Goal: Check status: Check status

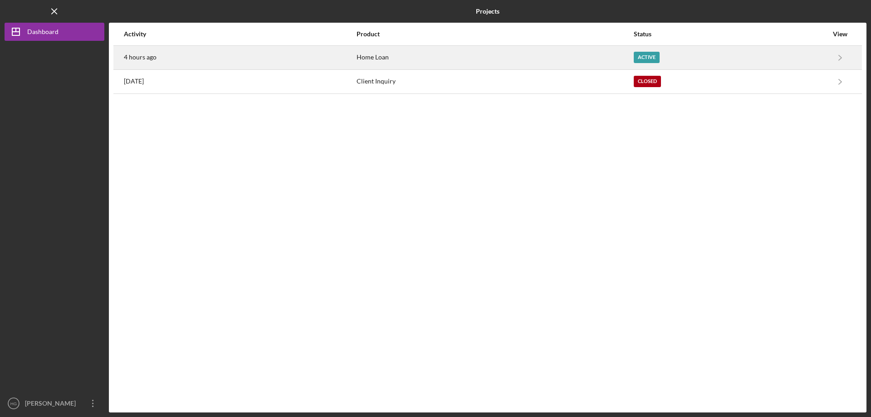
click at [245, 54] on div "4 hours ago" at bounding box center [240, 57] width 232 height 23
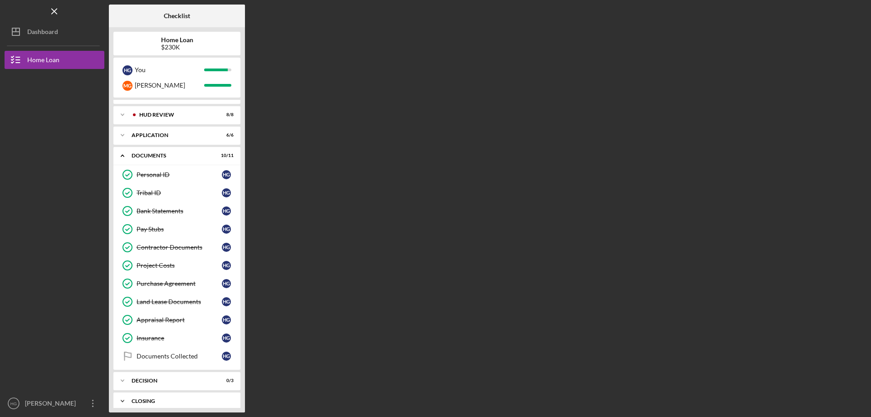
scroll to position [21, 0]
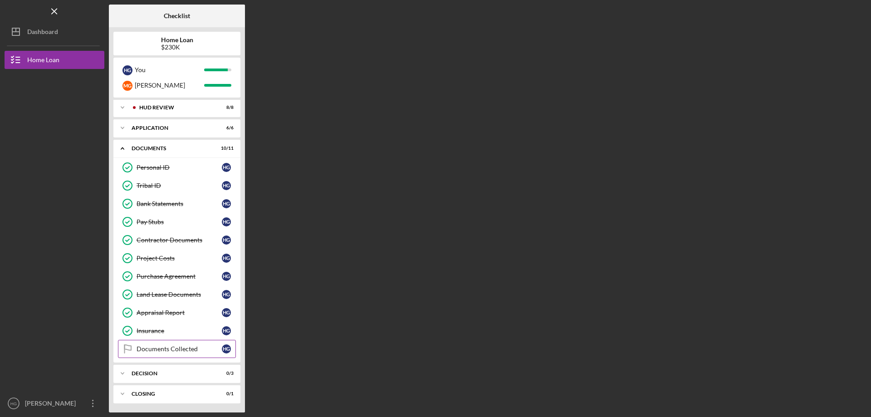
click at [174, 344] on link "Documents Collected Documents Collected H G" at bounding box center [177, 349] width 118 height 18
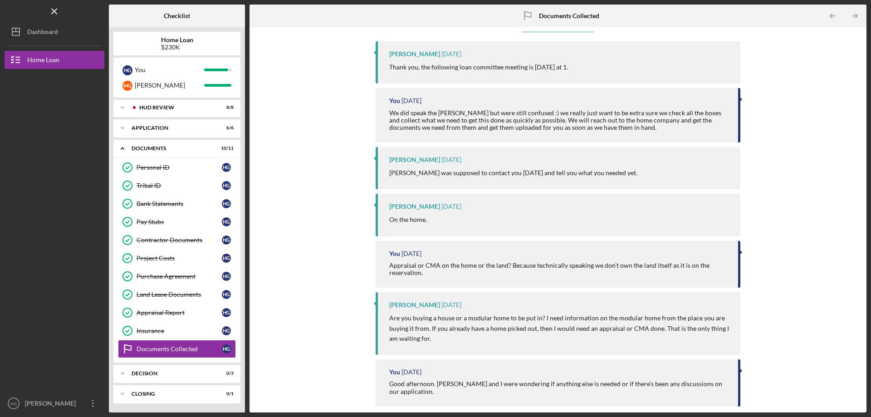
scroll to position [77, 0]
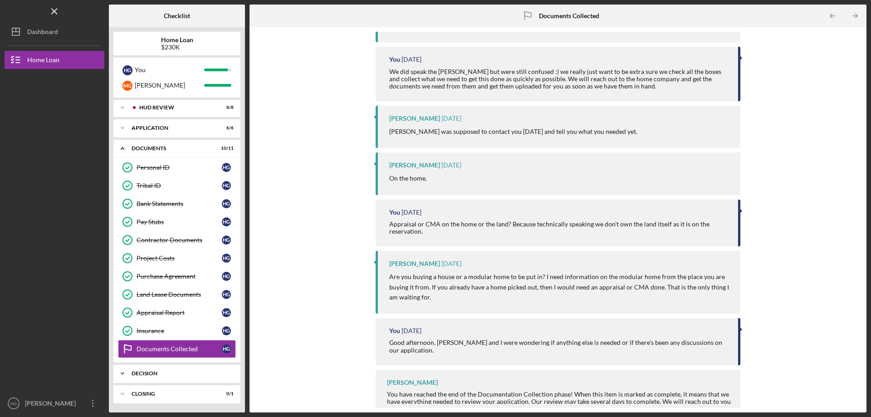
click at [141, 371] on div "Decision" at bounding box center [181, 373] width 98 height 5
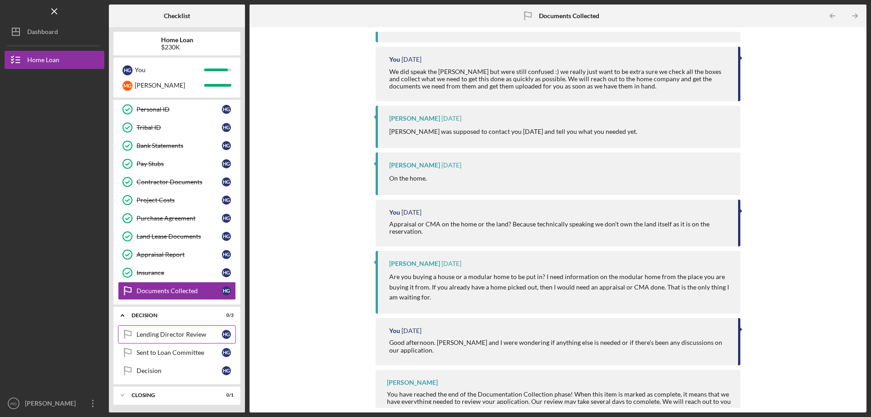
scroll to position [81, 0]
click at [165, 328] on link "Lending Director Review Lending Director Review H G" at bounding box center [177, 333] width 118 height 18
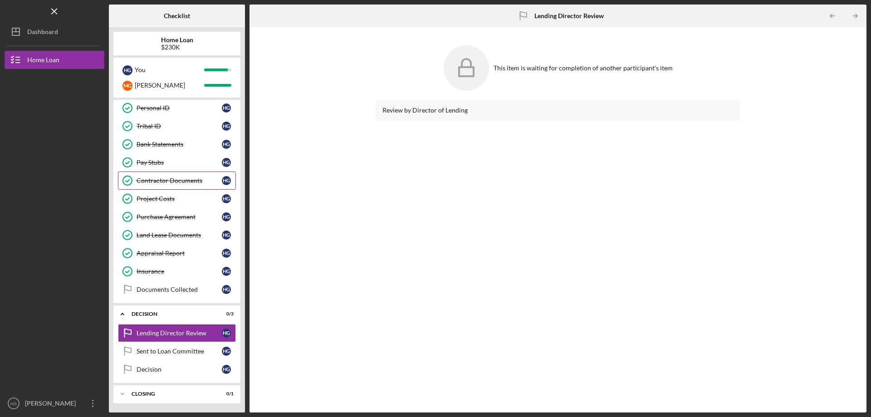
click at [178, 178] on div "Contractor Documents" at bounding box center [179, 180] width 85 height 7
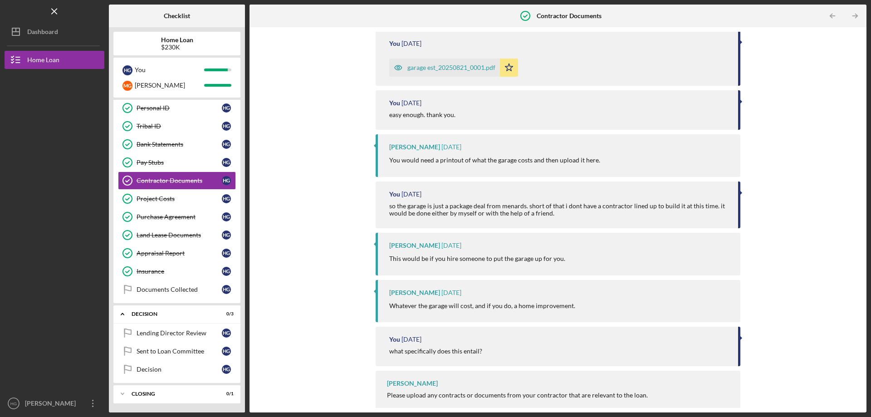
scroll to position [147, 0]
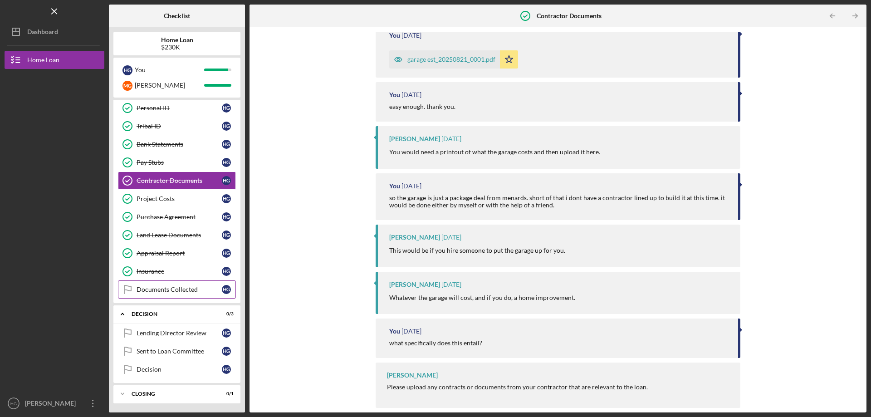
click at [172, 288] on div "Documents Collected" at bounding box center [179, 289] width 85 height 7
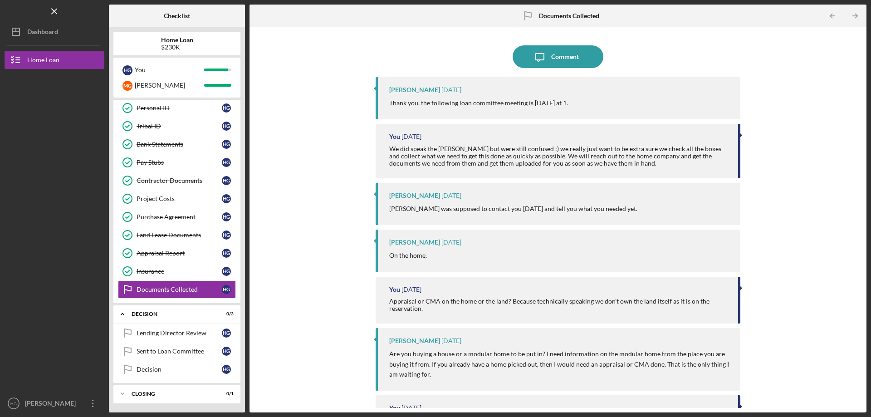
scroll to position [77, 0]
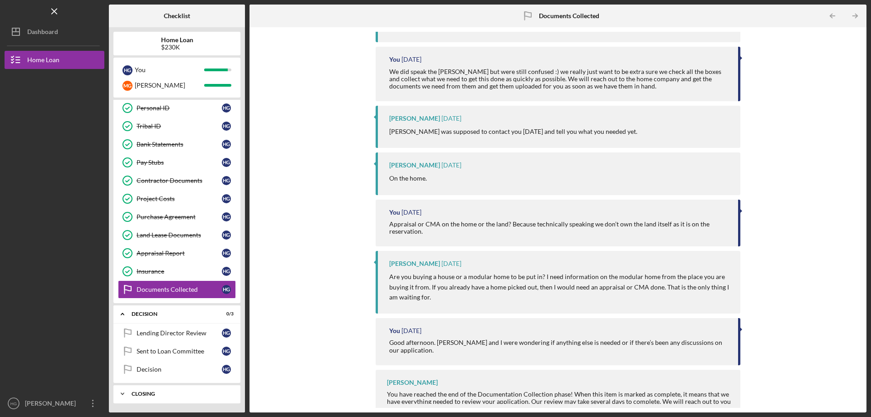
click at [172, 394] on div "Closing" at bounding box center [181, 393] width 98 height 5
click at [145, 390] on div "Icon/Expander Closing 0 / 1" at bounding box center [176, 394] width 127 height 19
click at [137, 312] on div "Decision" at bounding box center [171, 313] width 79 height 5
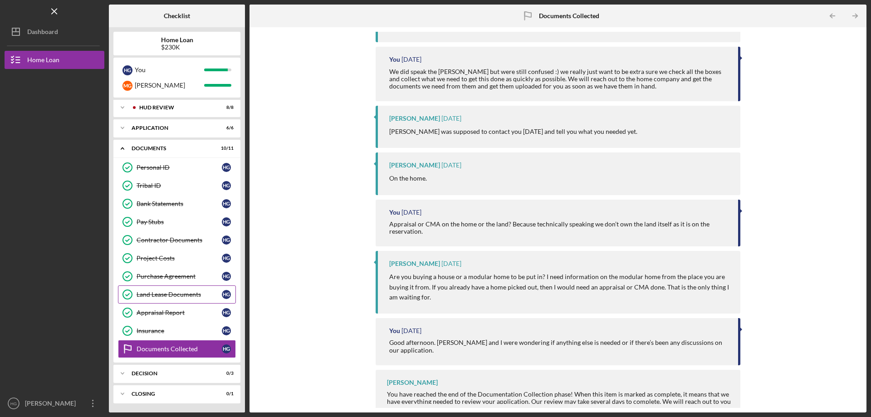
click at [163, 290] on link "Land Lease Documents Land Lease Documents H G" at bounding box center [177, 294] width 118 height 18
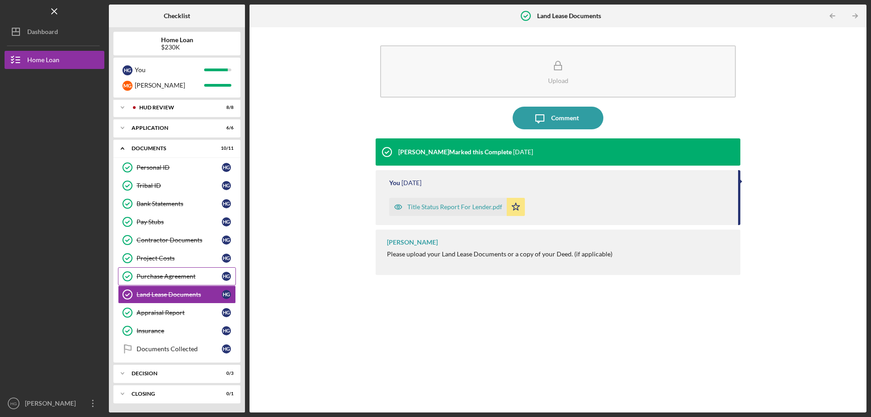
click at [168, 279] on div "Purchase Agreement" at bounding box center [179, 276] width 85 height 7
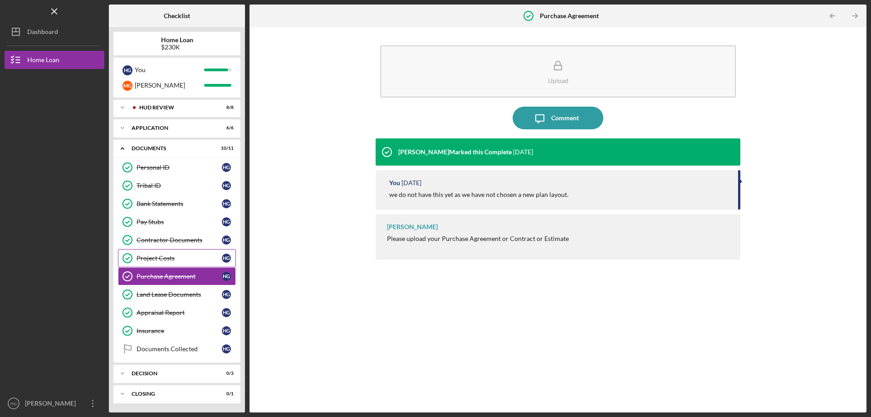
click at [172, 258] on div "Project Costs" at bounding box center [179, 258] width 85 height 7
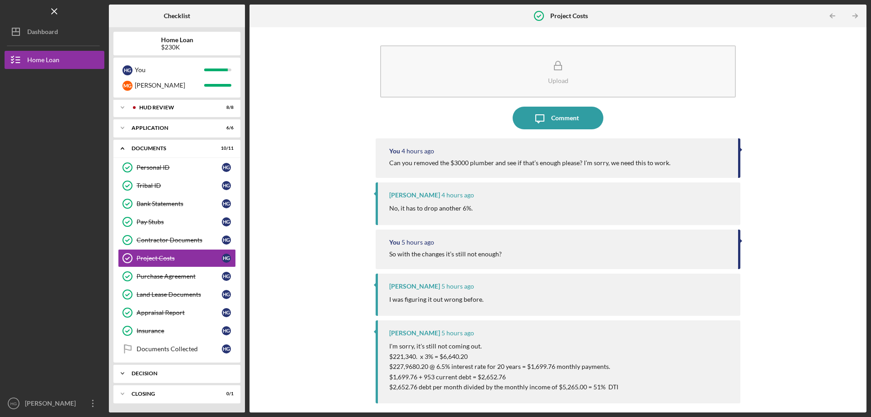
click at [122, 373] on icon "Icon/Expander" at bounding box center [122, 373] width 18 height 18
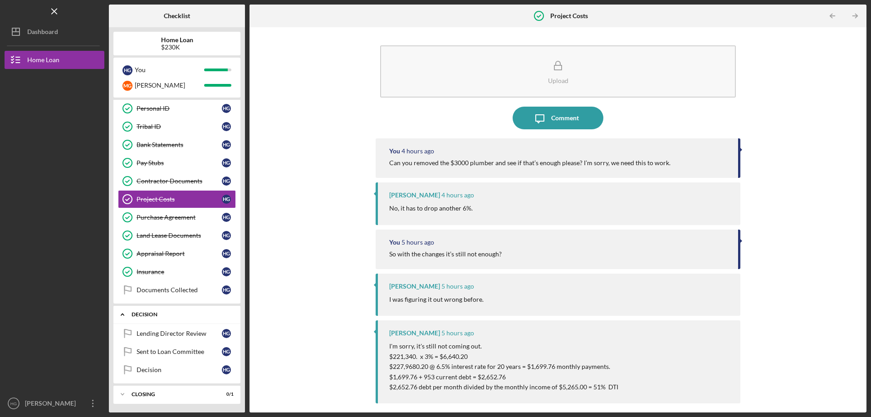
scroll to position [81, 0]
click at [175, 337] on link "Lending Director Review Lending Director Review H G" at bounding box center [177, 333] width 118 height 18
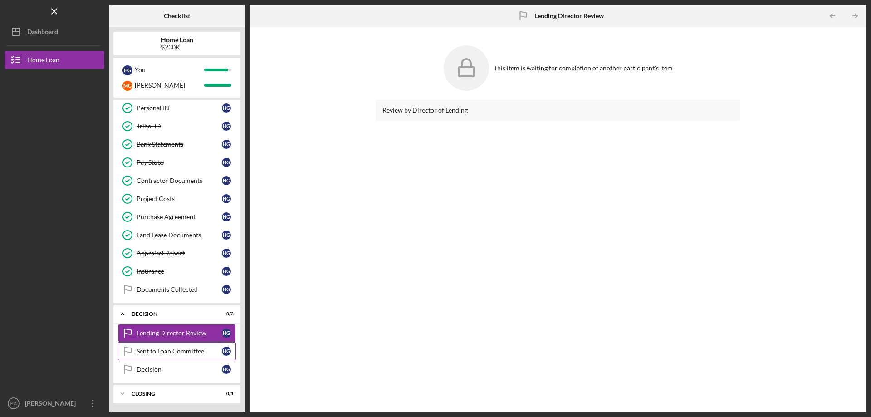
click at [172, 354] on div "Sent to Loan Committee" at bounding box center [179, 351] width 85 height 7
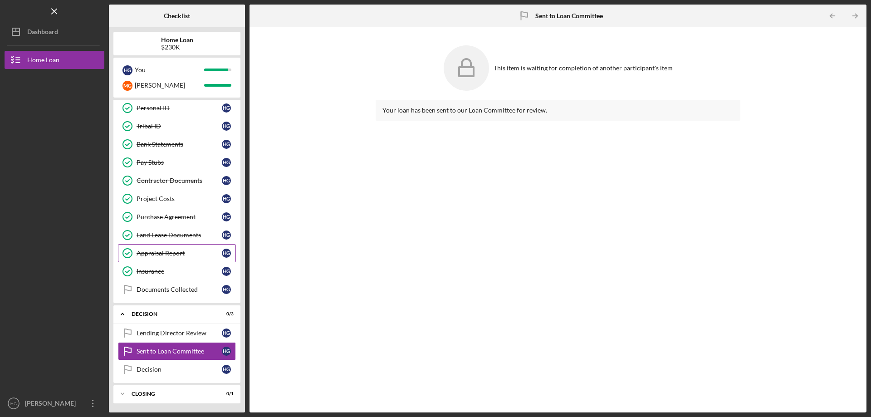
click at [119, 314] on icon "Icon/Expander" at bounding box center [122, 314] width 18 height 18
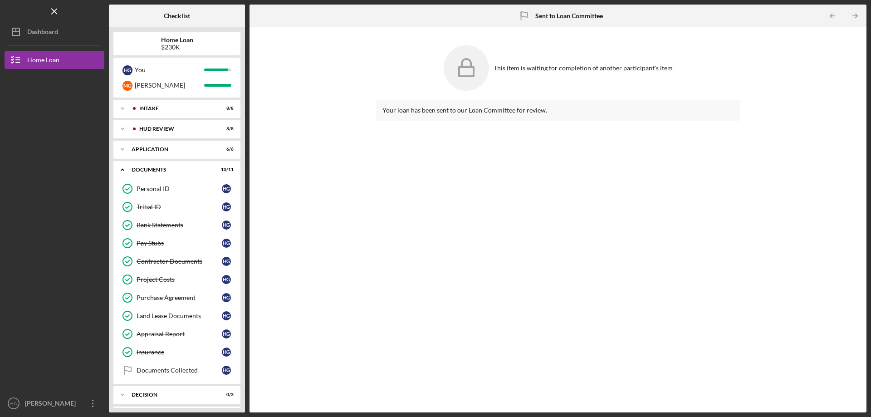
click at [392, 226] on div "Your loan has been sent to our Loan Committee for review." at bounding box center [558, 249] width 365 height 299
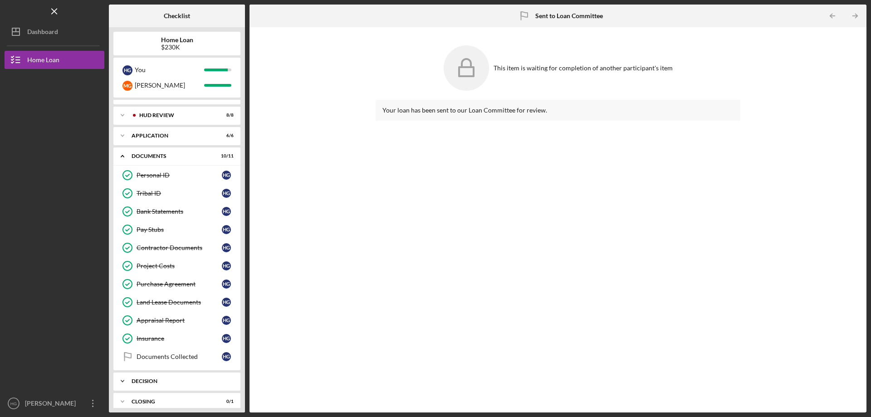
scroll to position [21, 0]
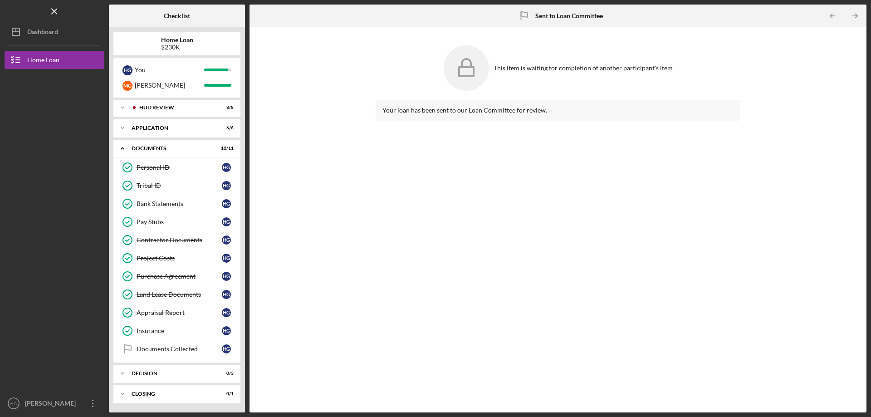
click at [50, 276] on div at bounding box center [55, 313] width 100 height 163
click at [120, 150] on icon "Icon/Expander" at bounding box center [122, 148] width 18 height 18
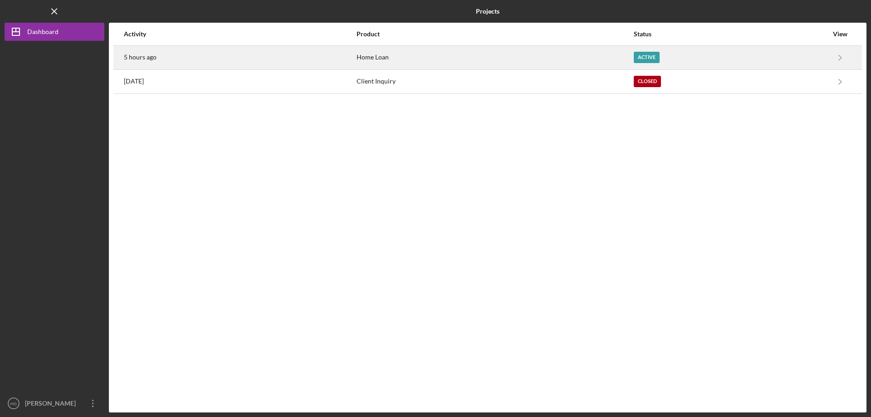
click at [198, 46] on div "5 hours ago" at bounding box center [240, 57] width 232 height 23
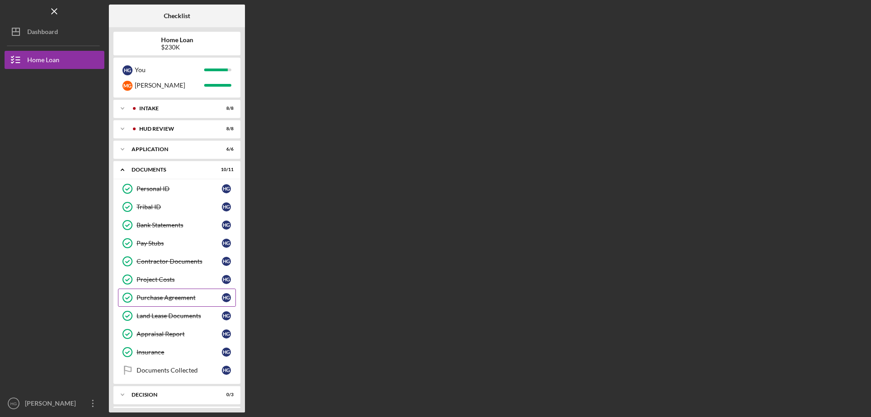
click at [180, 301] on div "Purchase Agreement" at bounding box center [179, 297] width 85 height 7
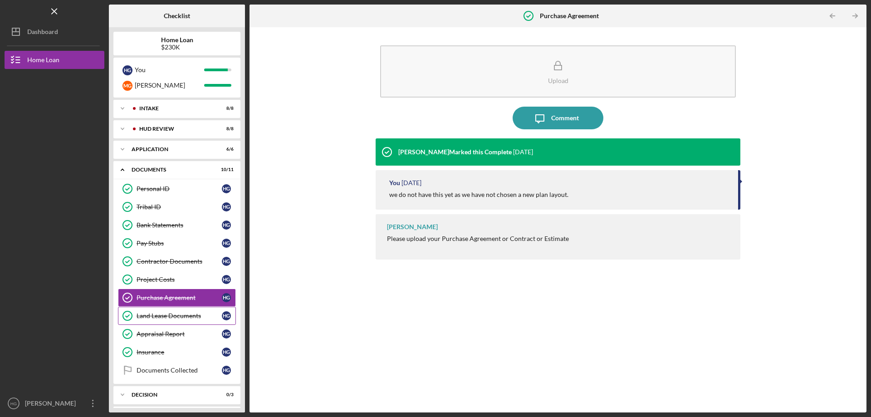
click at [182, 313] on div "Land Lease Documents" at bounding box center [179, 315] width 85 height 7
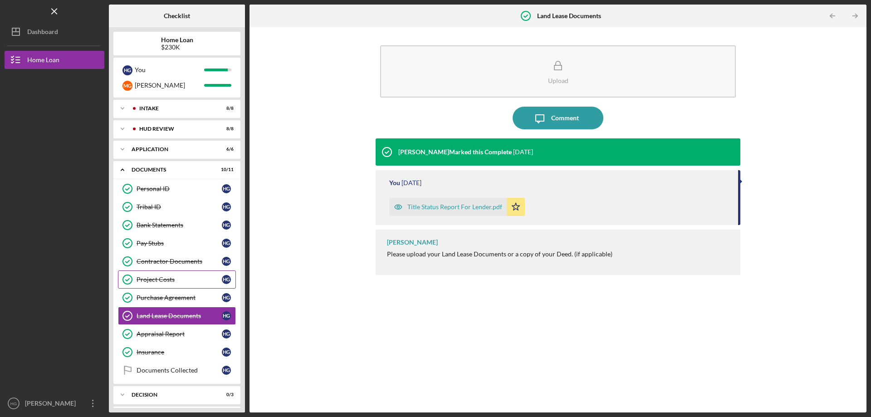
click at [172, 283] on div "Project Costs" at bounding box center [179, 279] width 85 height 7
